Goal: Obtain resource: Obtain resource

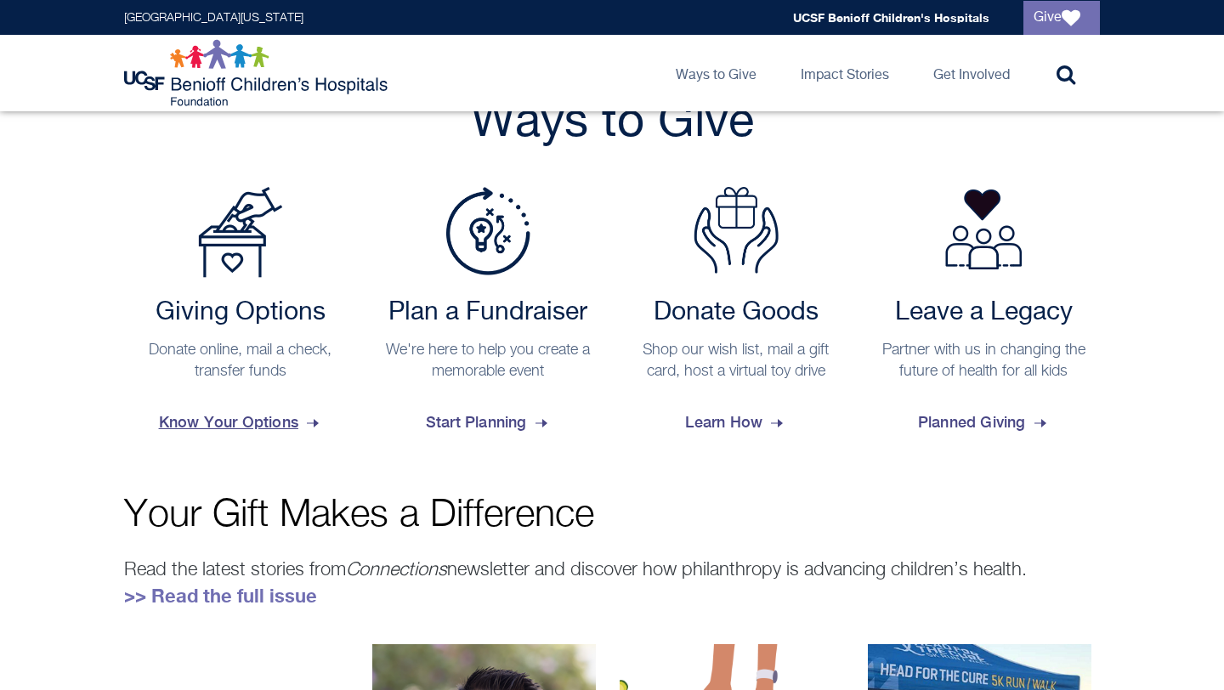
scroll to position [662, 0]
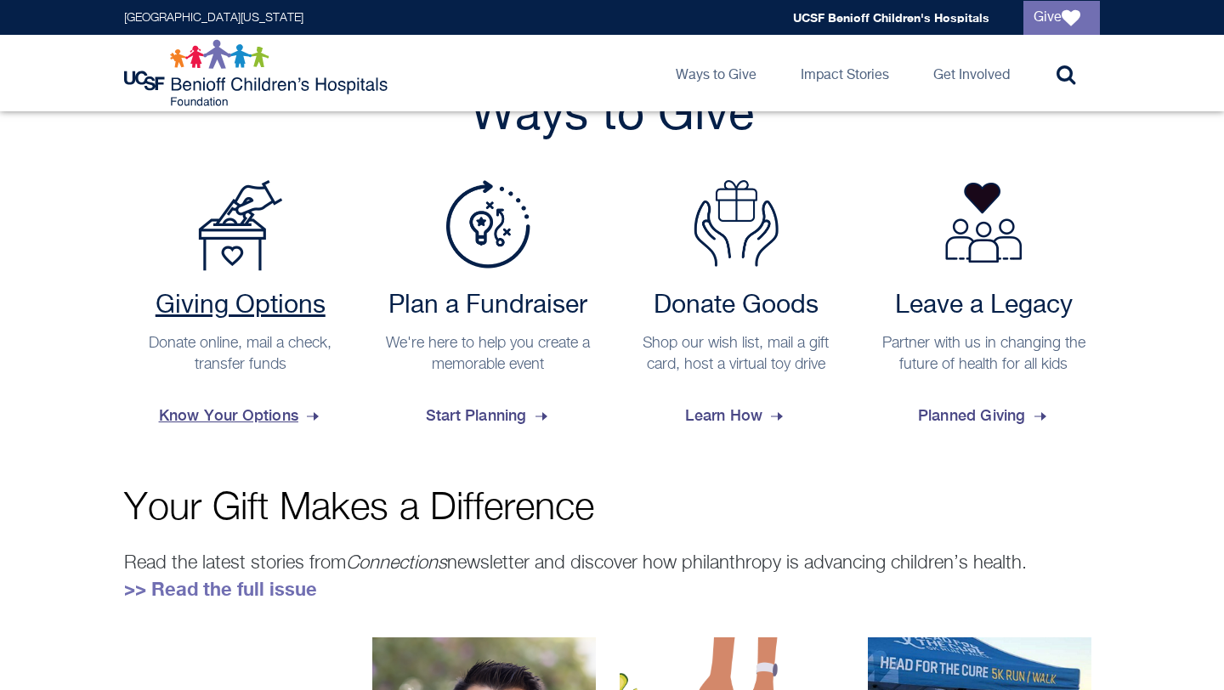
click at [181, 416] on span "Know Your Options" at bounding box center [240, 416] width 163 height 46
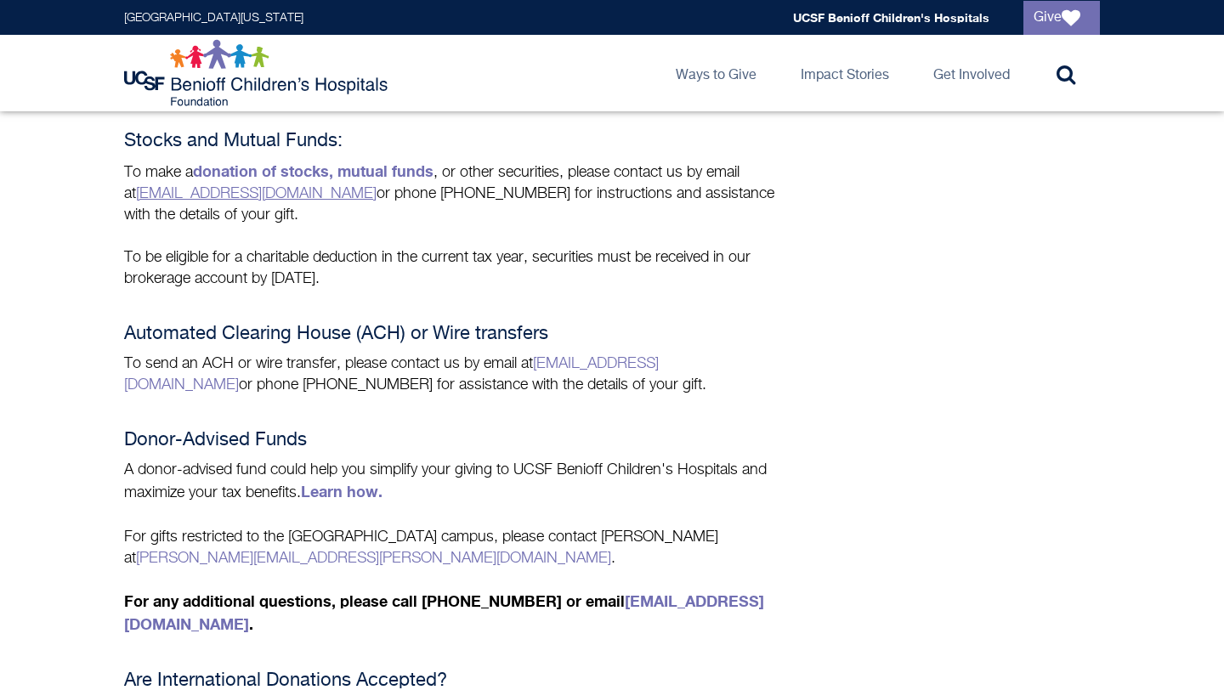
scroll to position [758, 0]
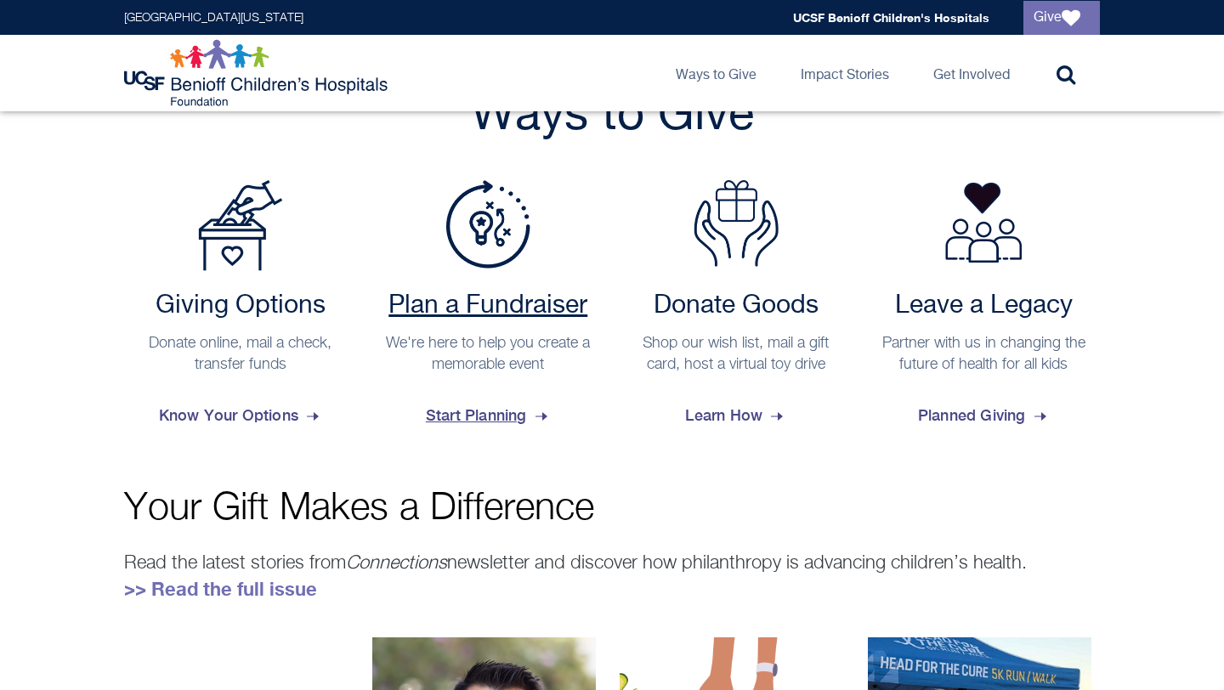
click at [485, 411] on span "Start Planning" at bounding box center [488, 416] width 125 height 46
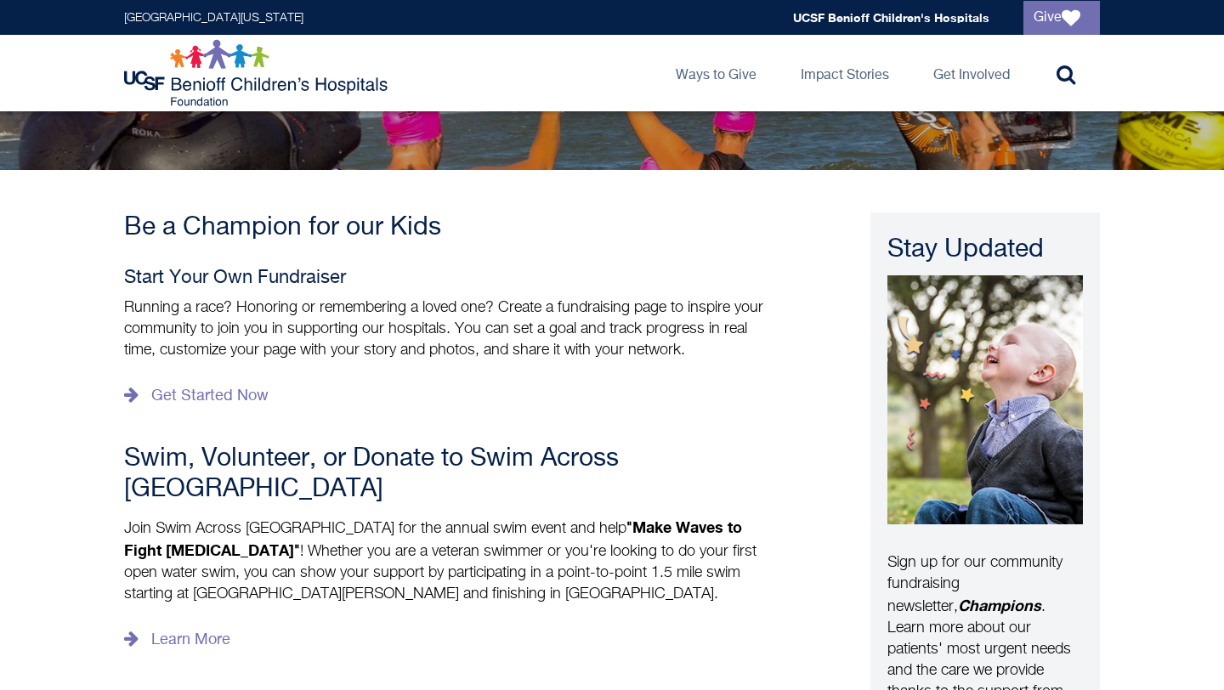
scroll to position [227, 0]
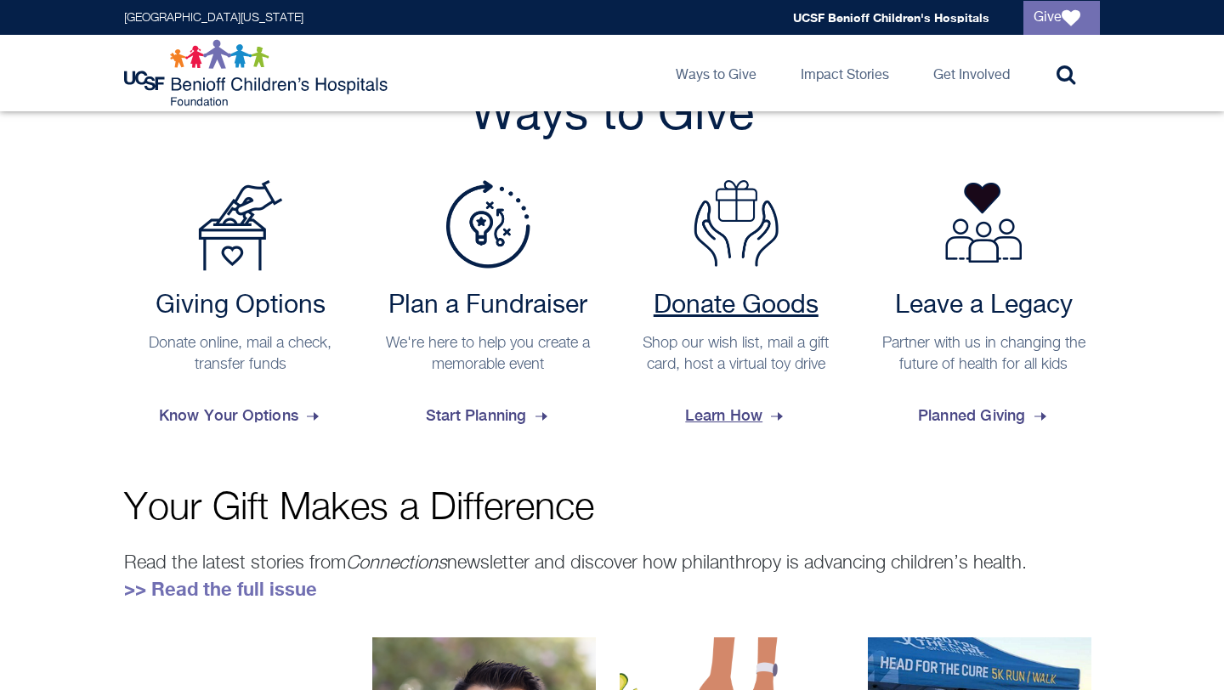
click at [696, 402] on span "Learn How" at bounding box center [735, 416] width 101 height 46
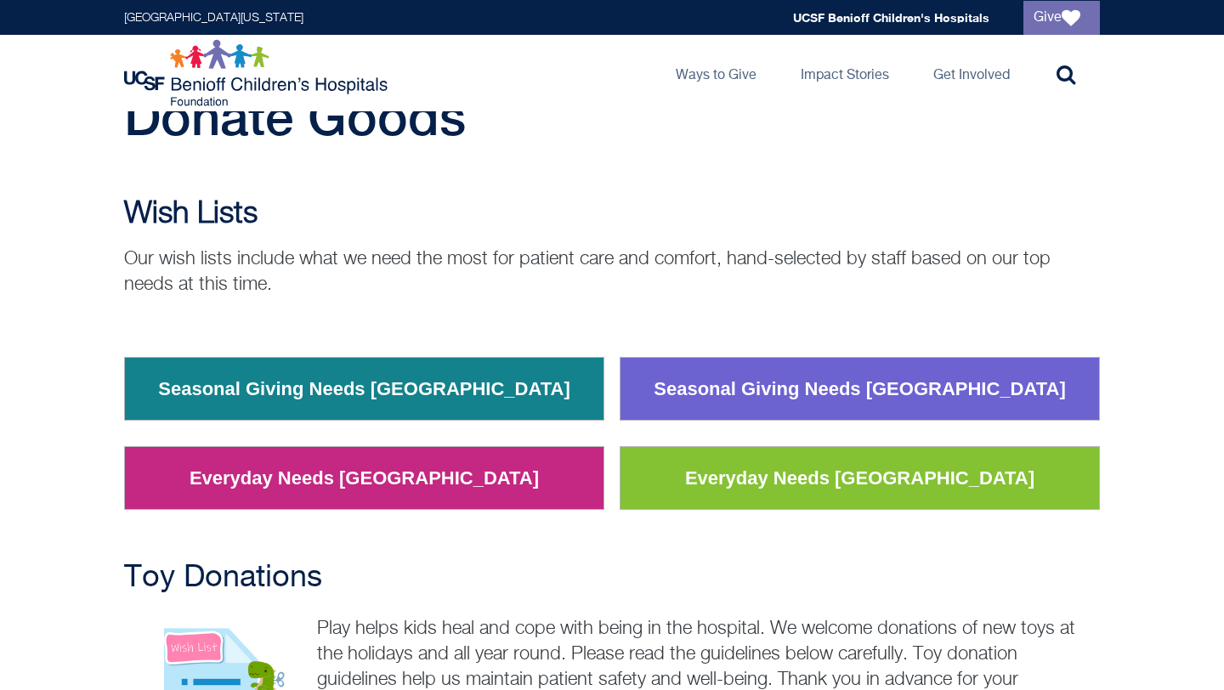
scroll to position [70, 0]
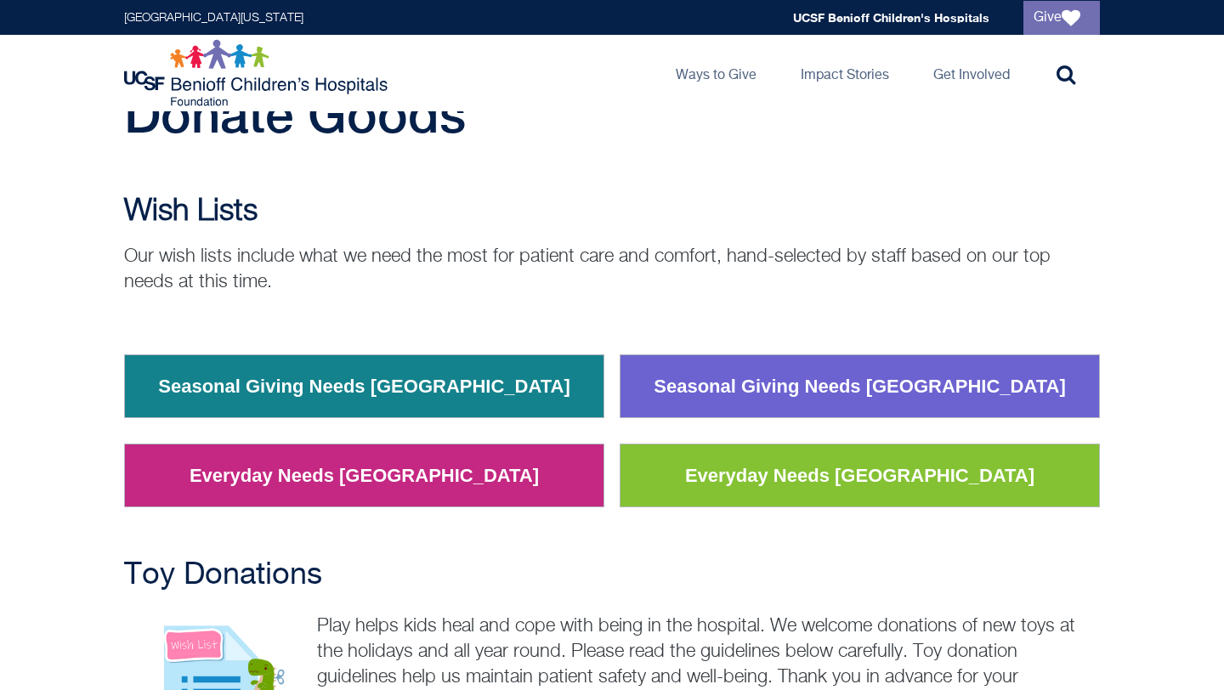
click at [404, 479] on link "Everyday Needs Oakland" at bounding box center [364, 476] width 375 height 44
click at [754, 467] on link "Everyday Needs San Francisco" at bounding box center [859, 476] width 375 height 44
click at [778, 397] on link "Seasonal Giving Needs San Francisco" at bounding box center [860, 387] width 438 height 44
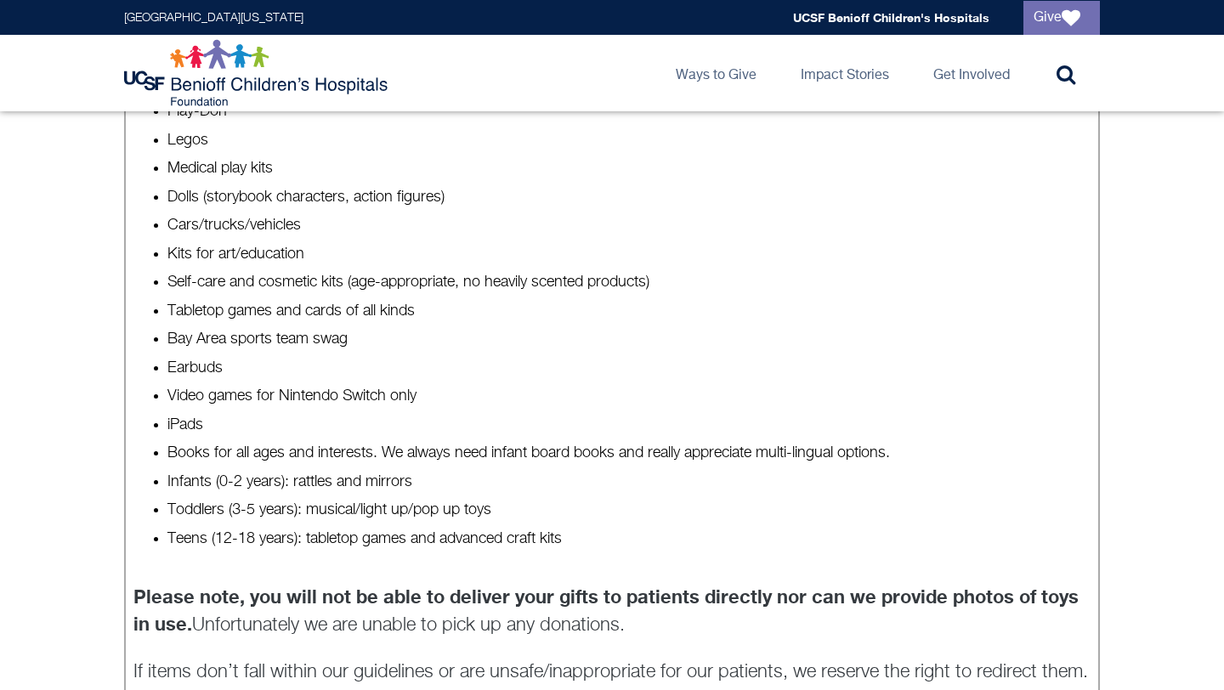
scroll to position [1252, 0]
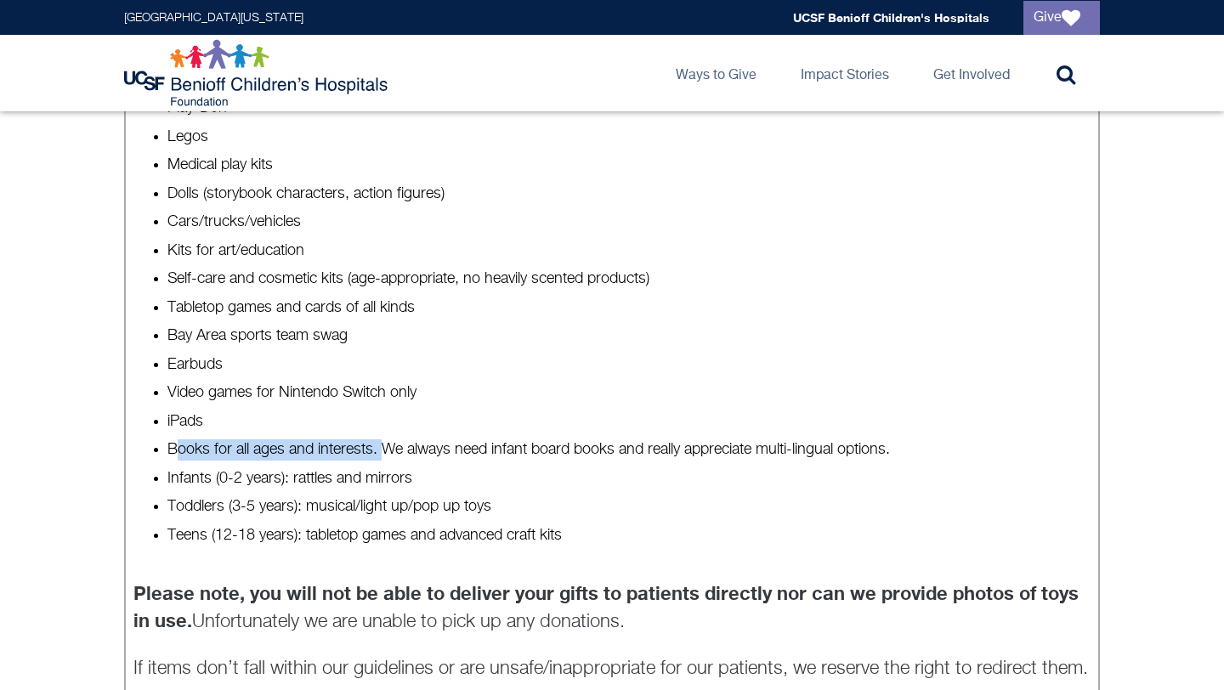
drag, startPoint x: 173, startPoint y: 448, endPoint x: 378, endPoint y: 453, distance: 204.8
click at [378, 453] on li "Books for all ages and interests. We always need infant board books and really …" at bounding box center [629, 449] width 924 height 21
drag, startPoint x: 375, startPoint y: 452, endPoint x: 164, endPoint y: 444, distance: 210.9
click at [164, 444] on ul "Coloring books for all ages and interests Crayons, markers, and colored pencils…" at bounding box center [612, 294] width 958 height 506
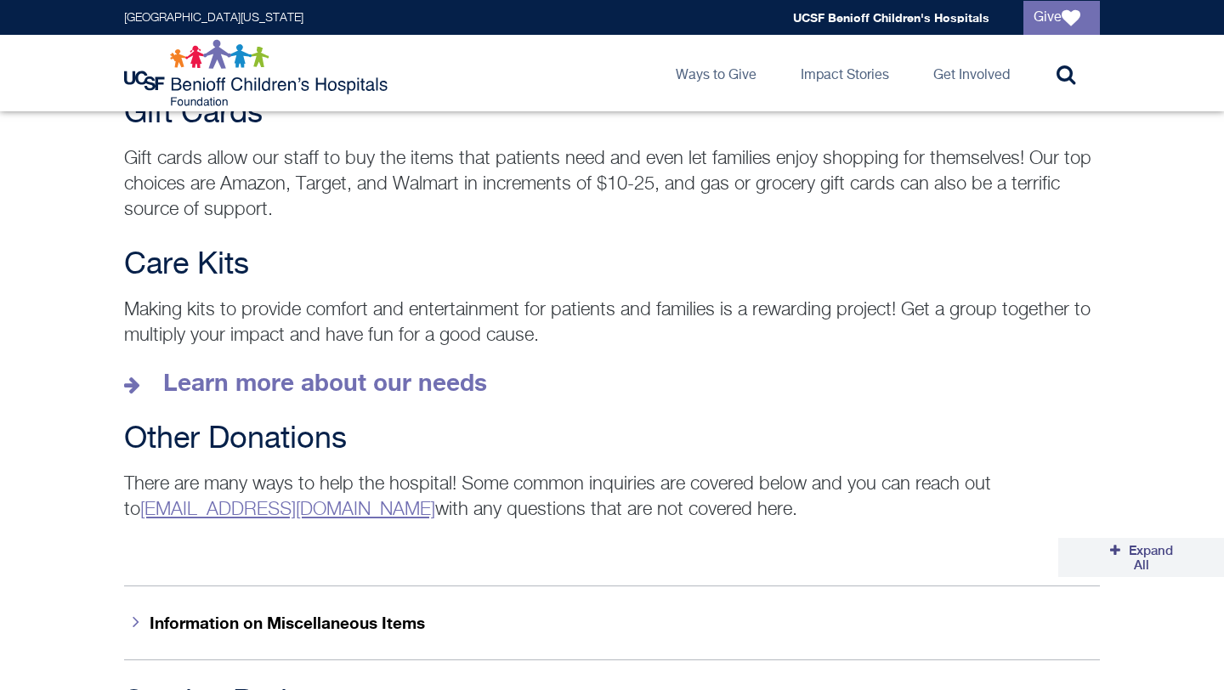
scroll to position [2377, 0]
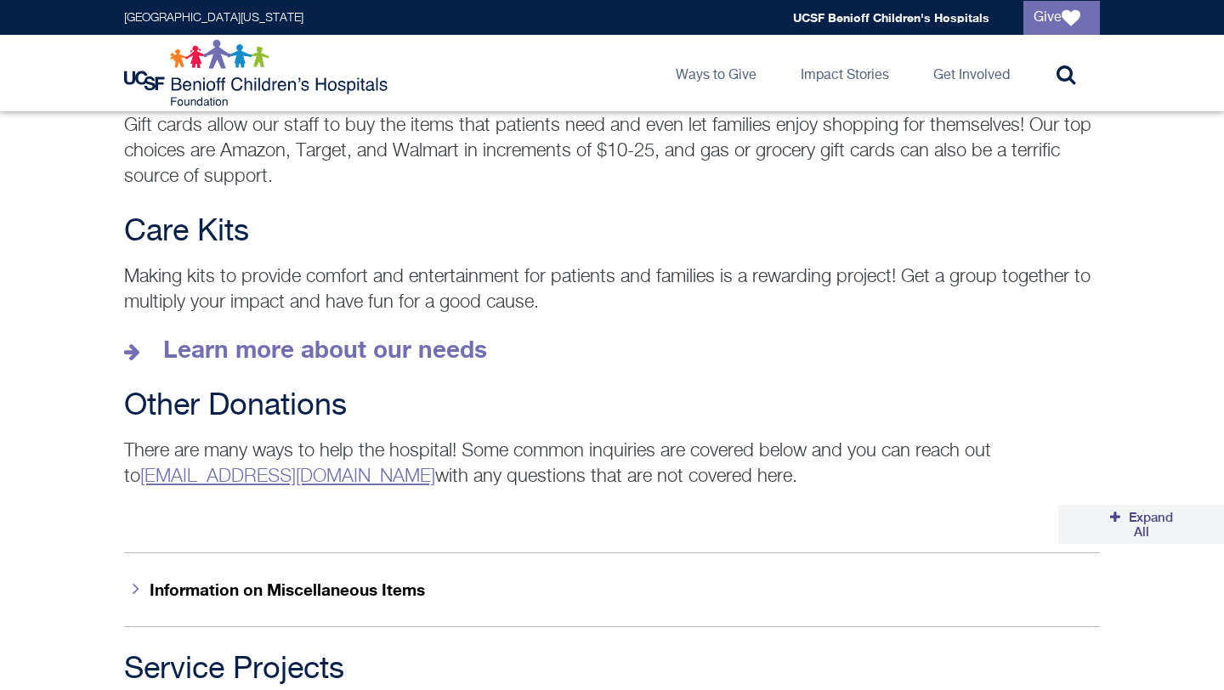
click at [181, 571] on button "Information on Miscellaneous Items" at bounding box center [611, 589] width 975 height 74
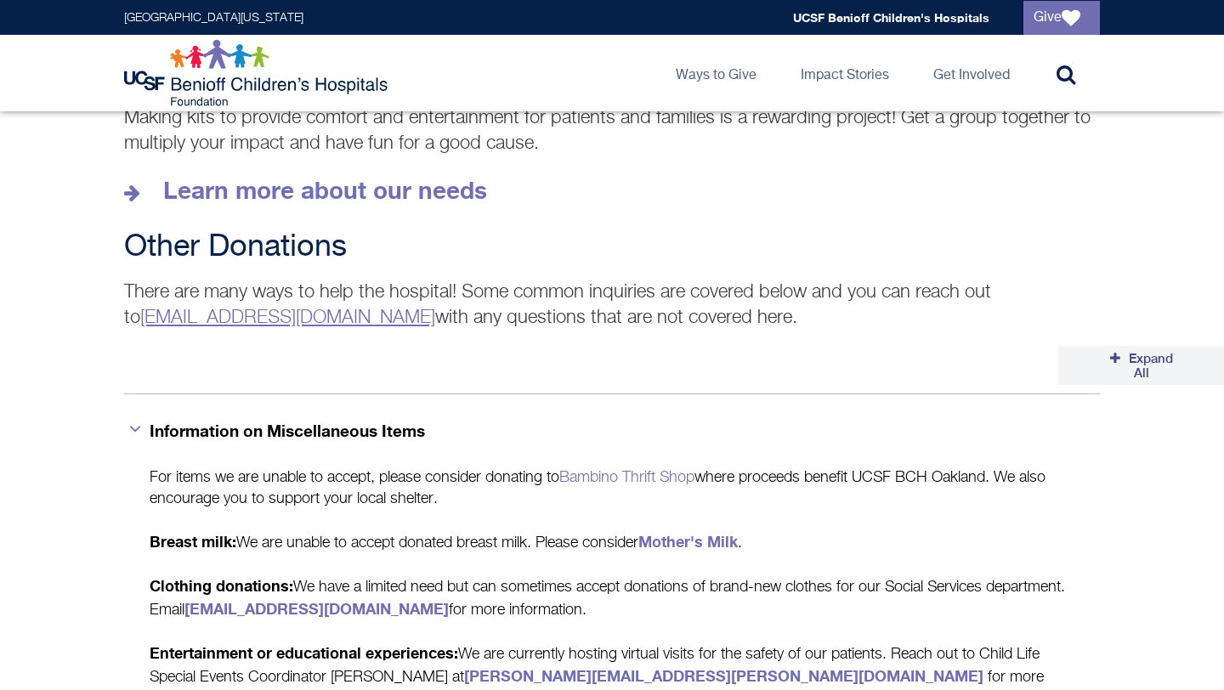
scroll to position [2538, 0]
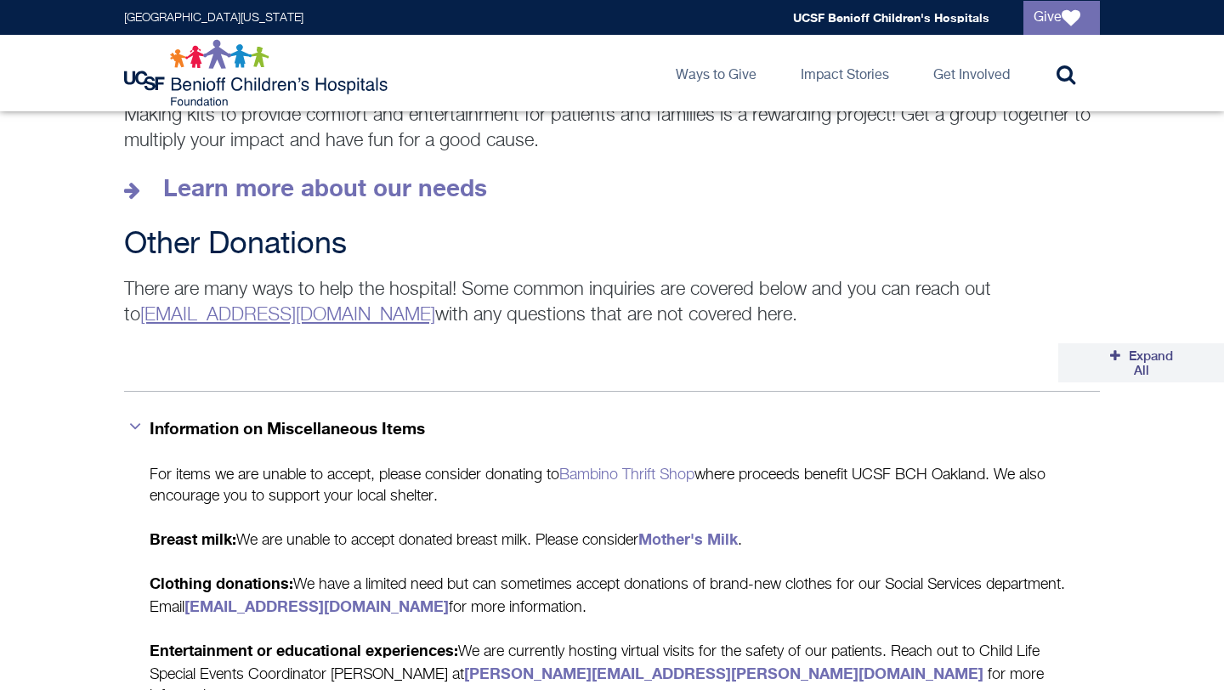
click at [188, 529] on strong "Breast milk:" at bounding box center [193, 538] width 87 height 19
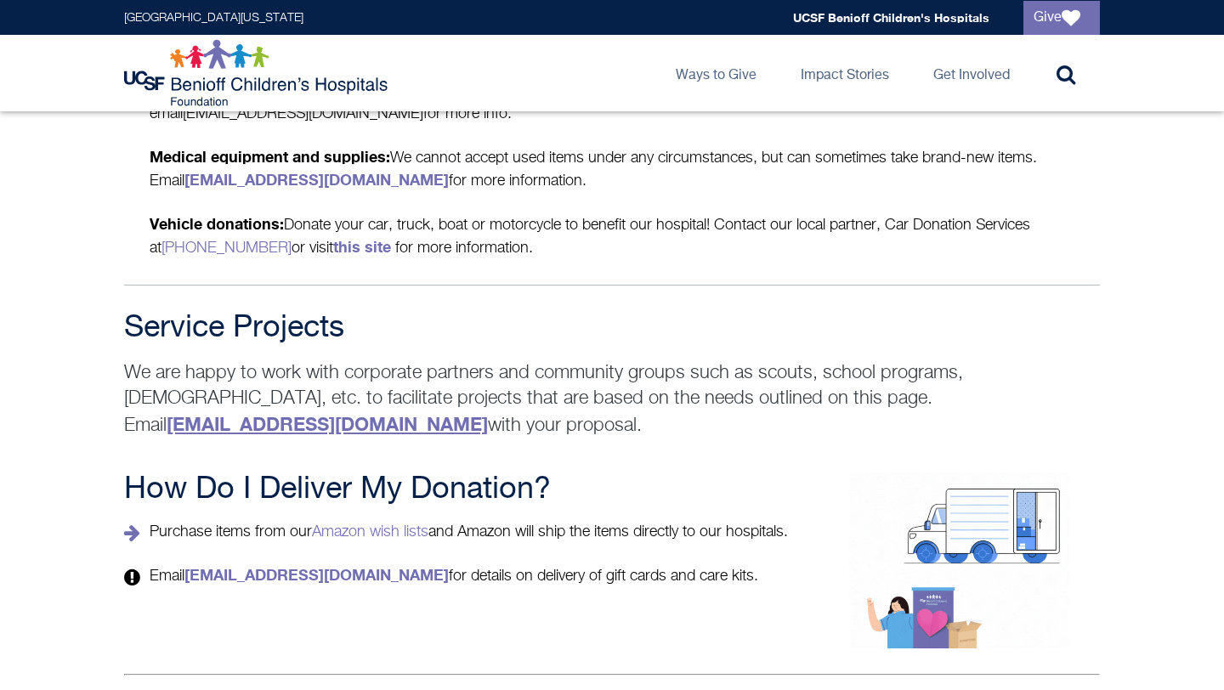
scroll to position [3312, 0]
